Goal: Transaction & Acquisition: Book appointment/travel/reservation

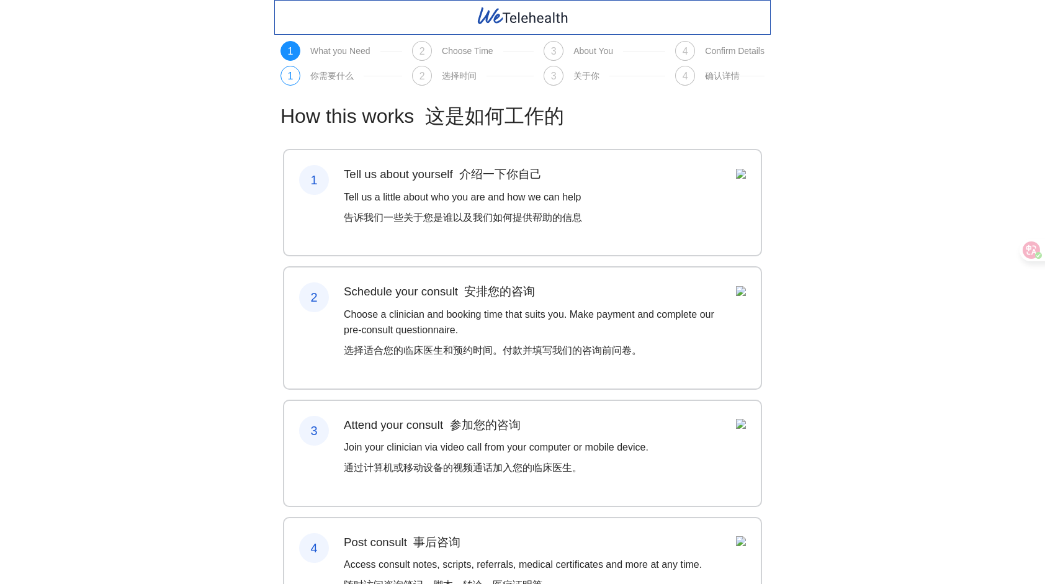
click at [547, 217] on font "告诉我们一些关于您是谁以及我们如何提供帮助的信息" at bounding box center [463, 217] width 238 height 11
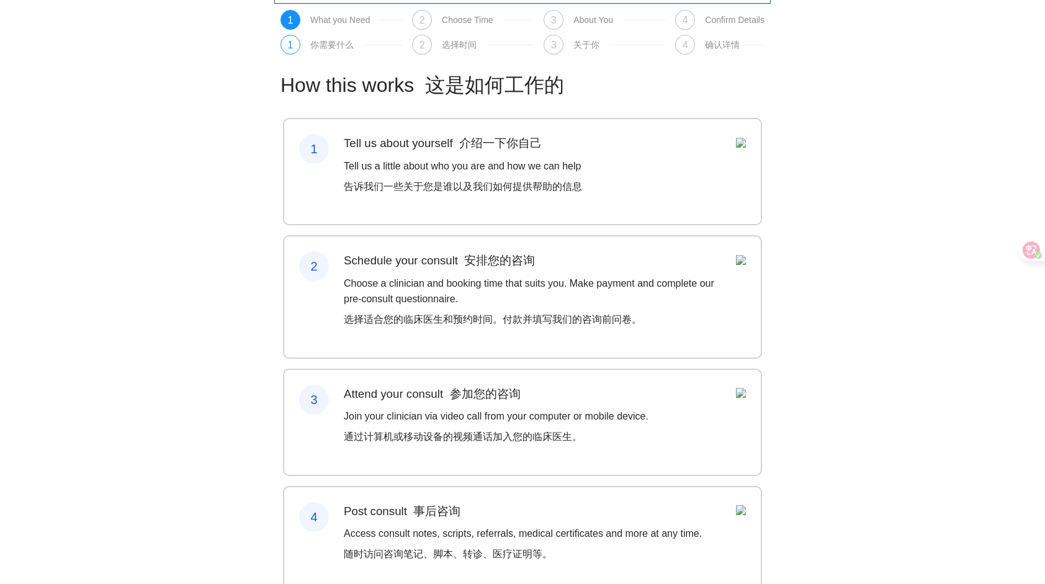
scroll to position [108, 0]
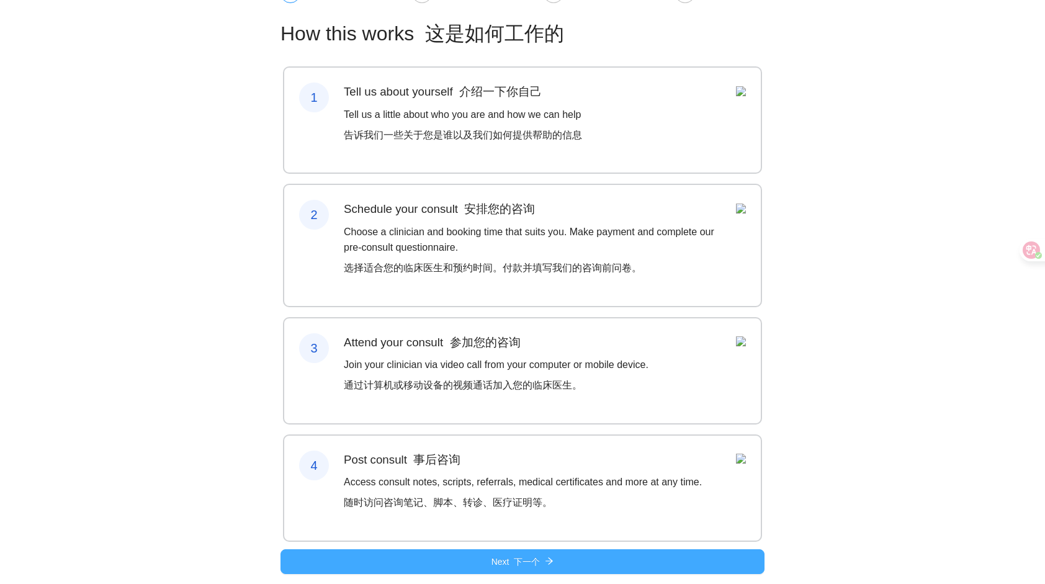
click at [562, 558] on button "Next 下一个" at bounding box center [522, 561] width 484 height 25
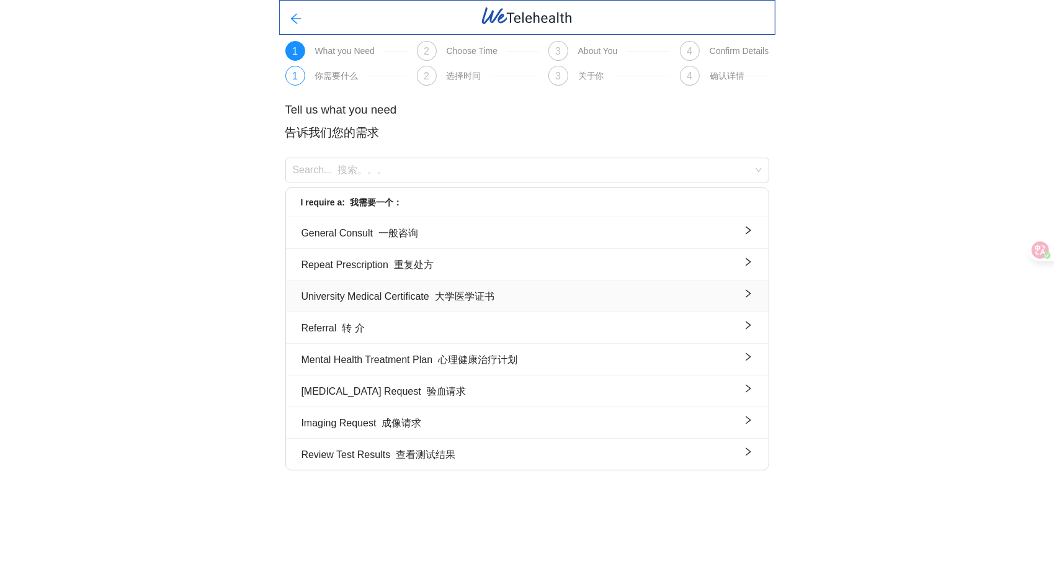
click at [490, 302] on font "大学医学证书" at bounding box center [465, 296] width 60 height 11
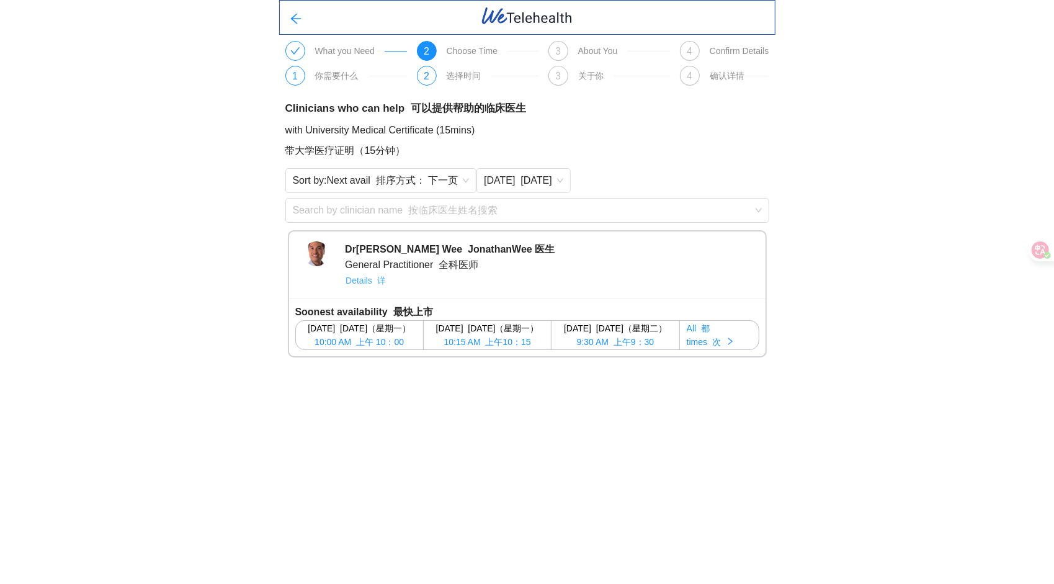
click at [370, 287] on span "Details 详" at bounding box center [366, 281] width 40 height 14
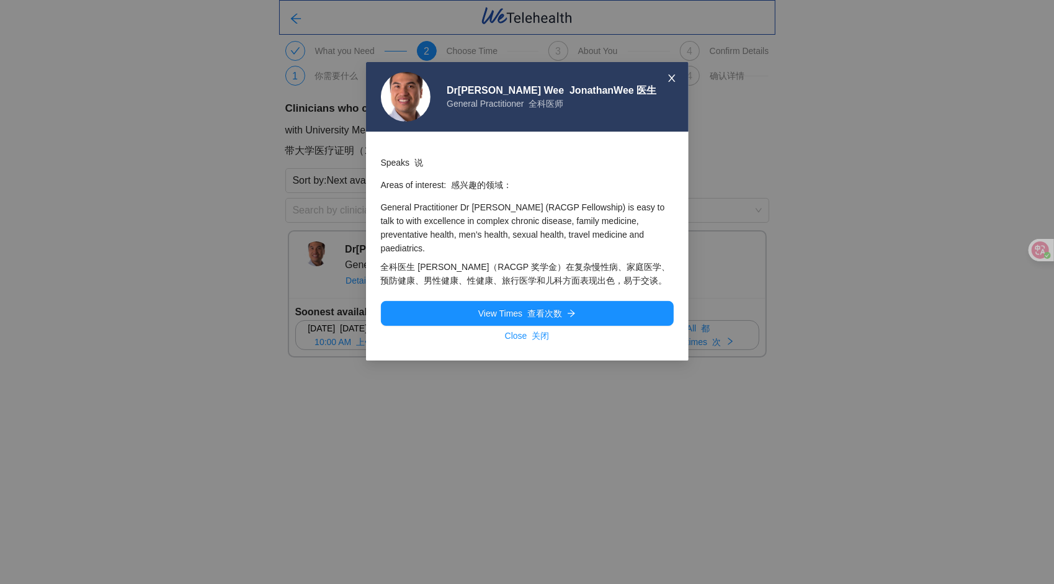
click at [673, 77] on icon "close" at bounding box center [671, 77] width 7 height 7
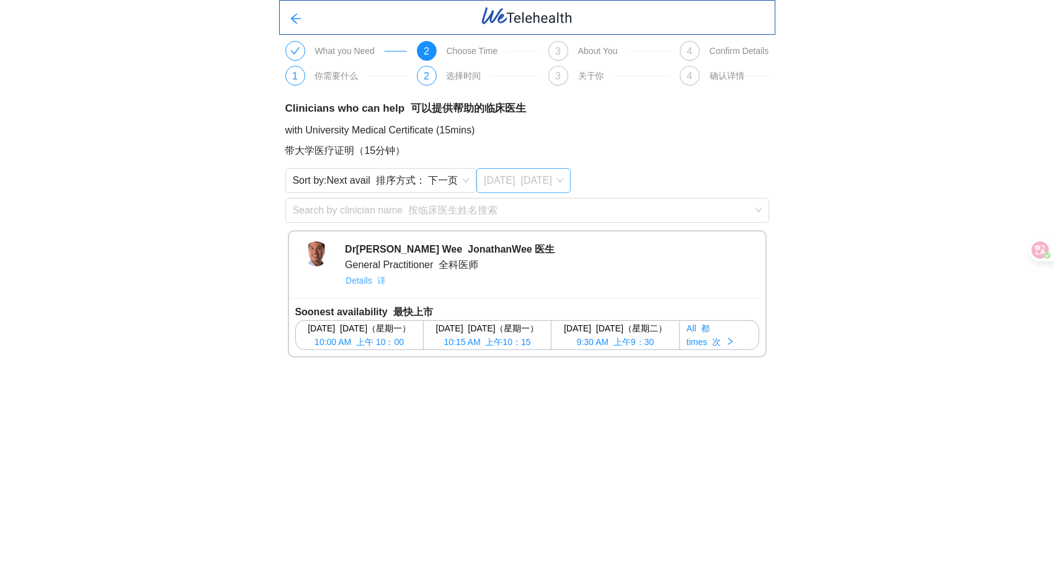
click at [522, 190] on span "[DATE] [DATE]" at bounding box center [523, 180] width 79 height 19
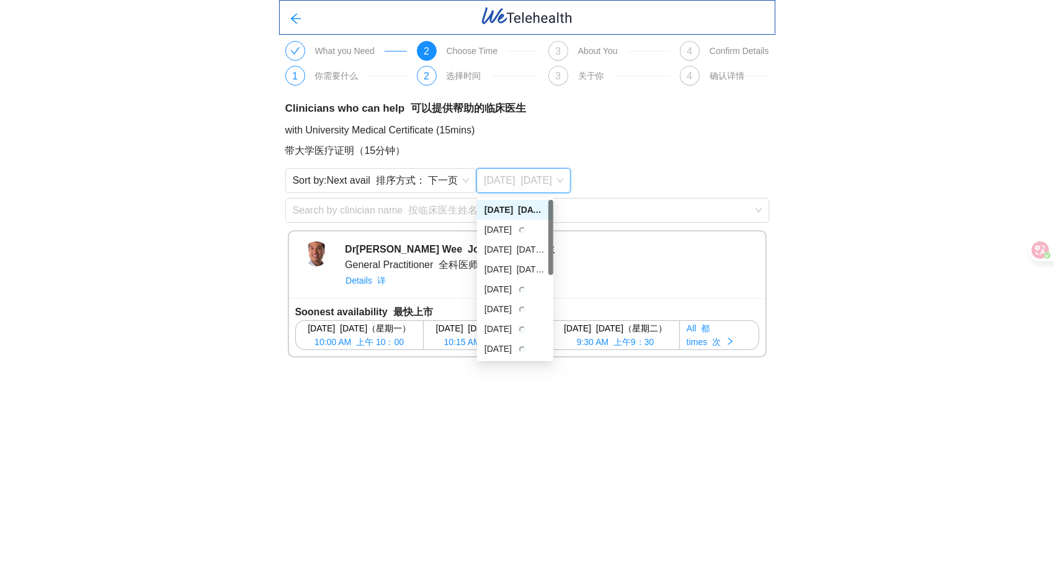
click at [525, 215] on font "[DATE]" at bounding box center [532, 210] width 29 height 10
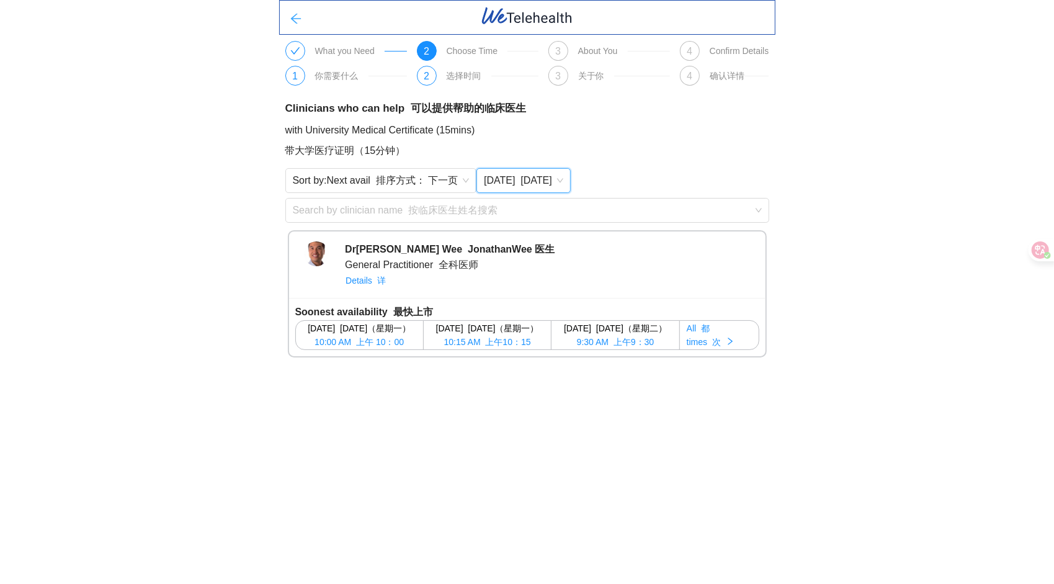
click at [285, 22] on button "button" at bounding box center [296, 17] width 32 height 25
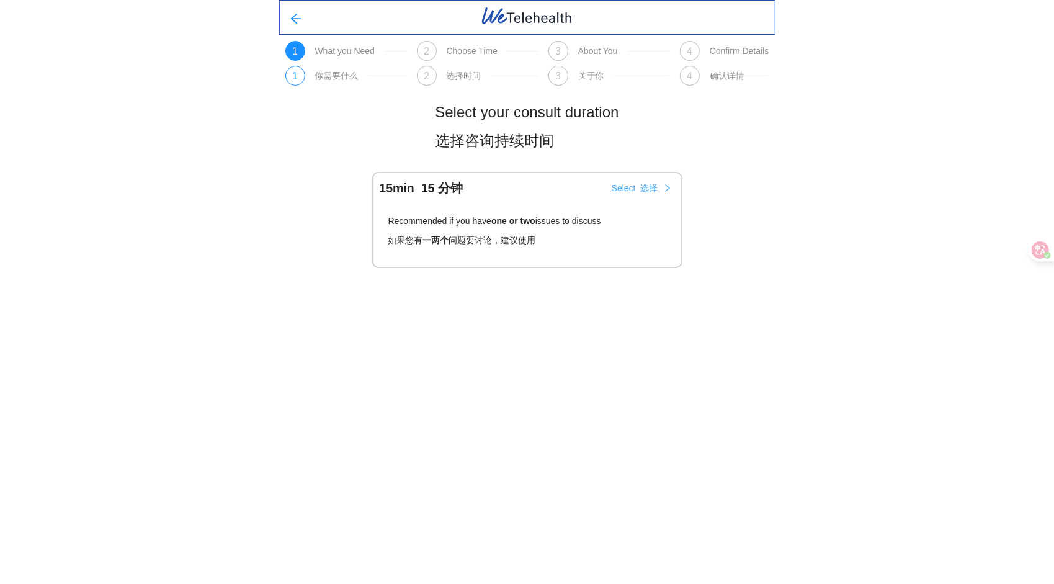
click at [630, 191] on span "Select 选择" at bounding box center [635, 188] width 47 height 14
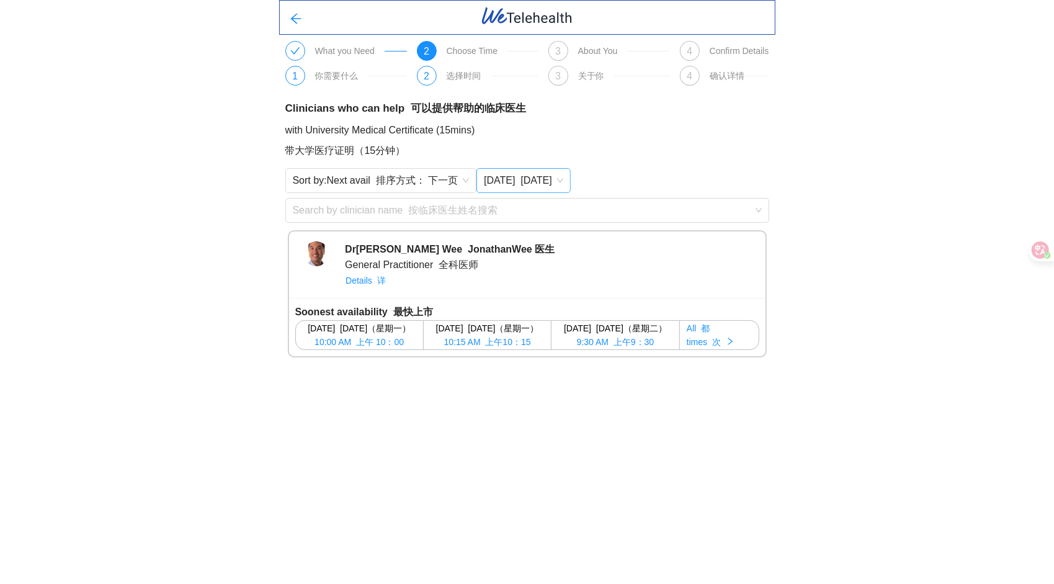
click at [493, 175] on span "[DATE] [DATE]" at bounding box center [523, 180] width 79 height 19
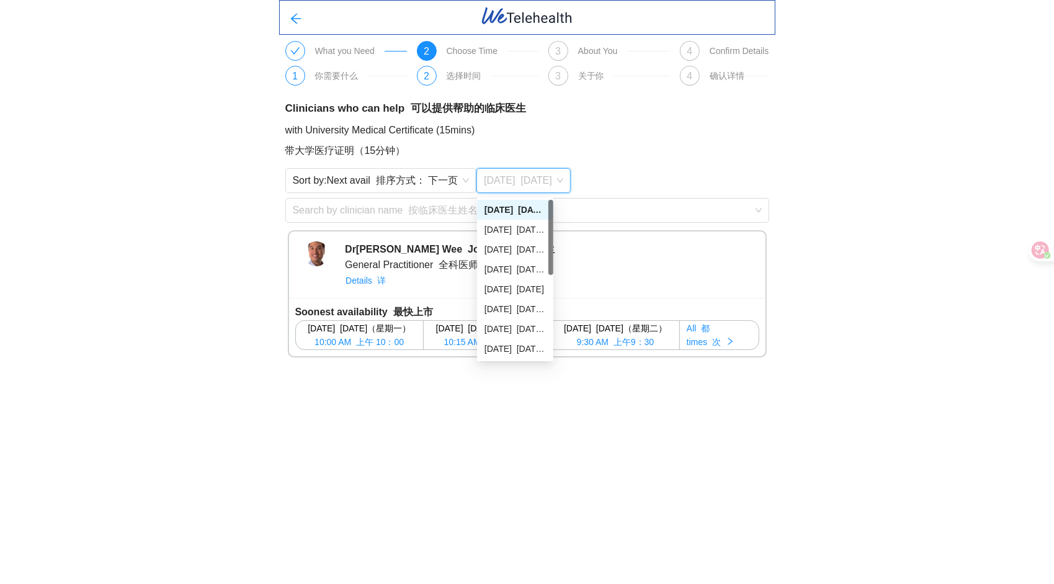
click at [524, 212] on font "[DATE]" at bounding box center [532, 210] width 29 height 10
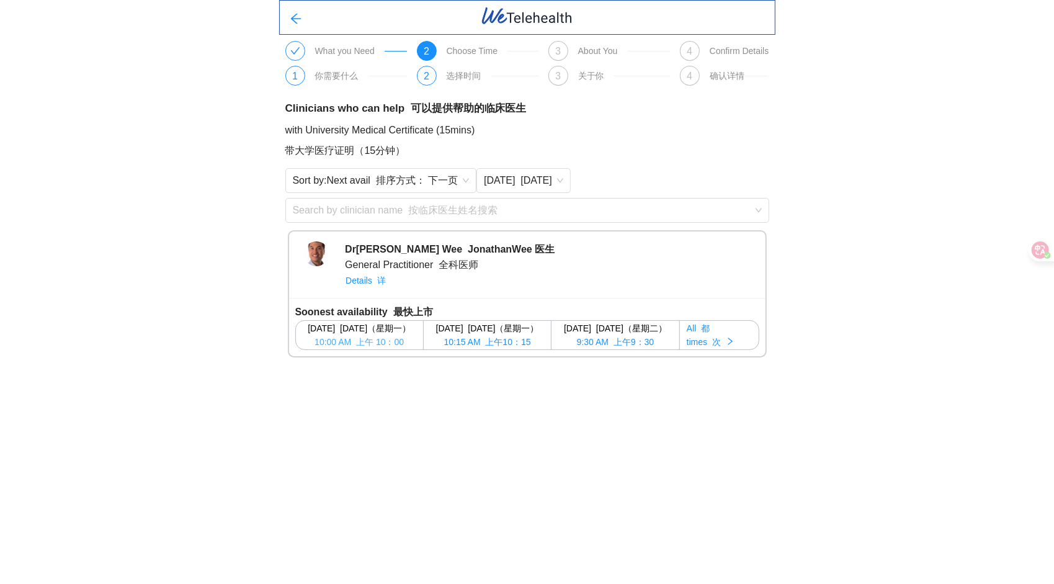
click at [379, 333] on font "[DATE]（星期一）" at bounding box center [375, 328] width 71 height 10
